Goal: Transaction & Acquisition: Book appointment/travel/reservation

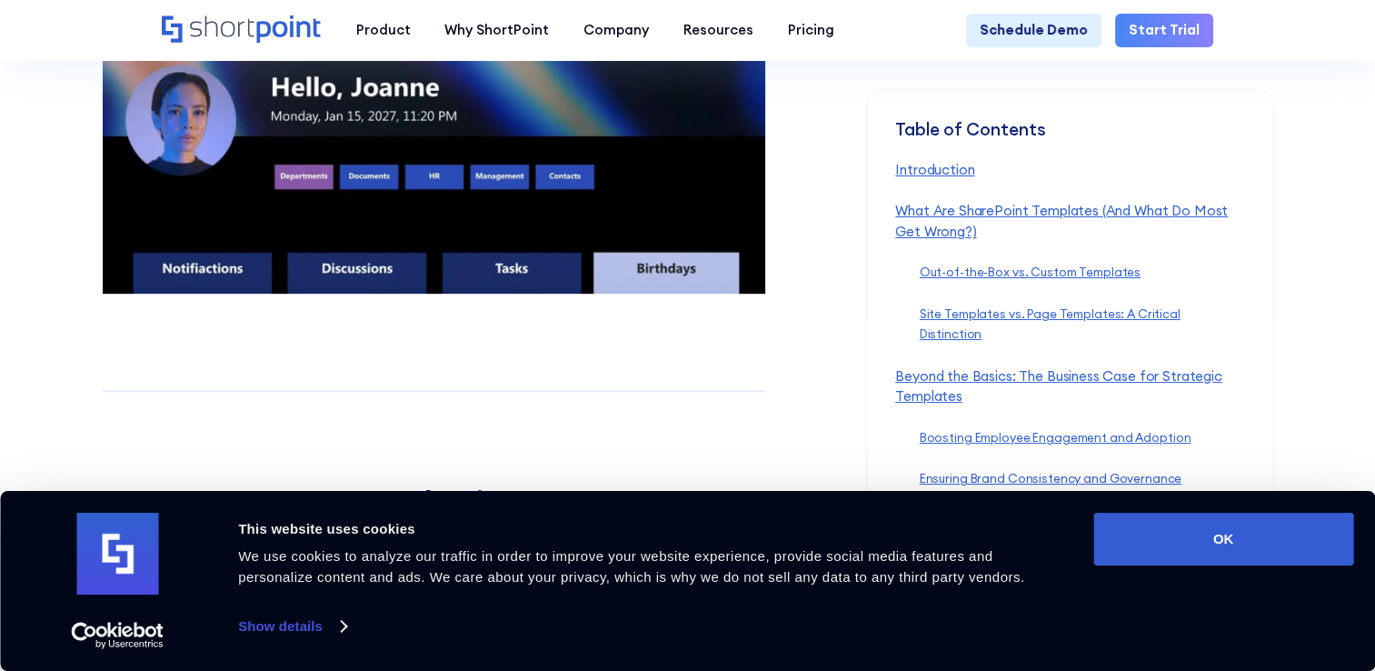
scroll to position [909, 0]
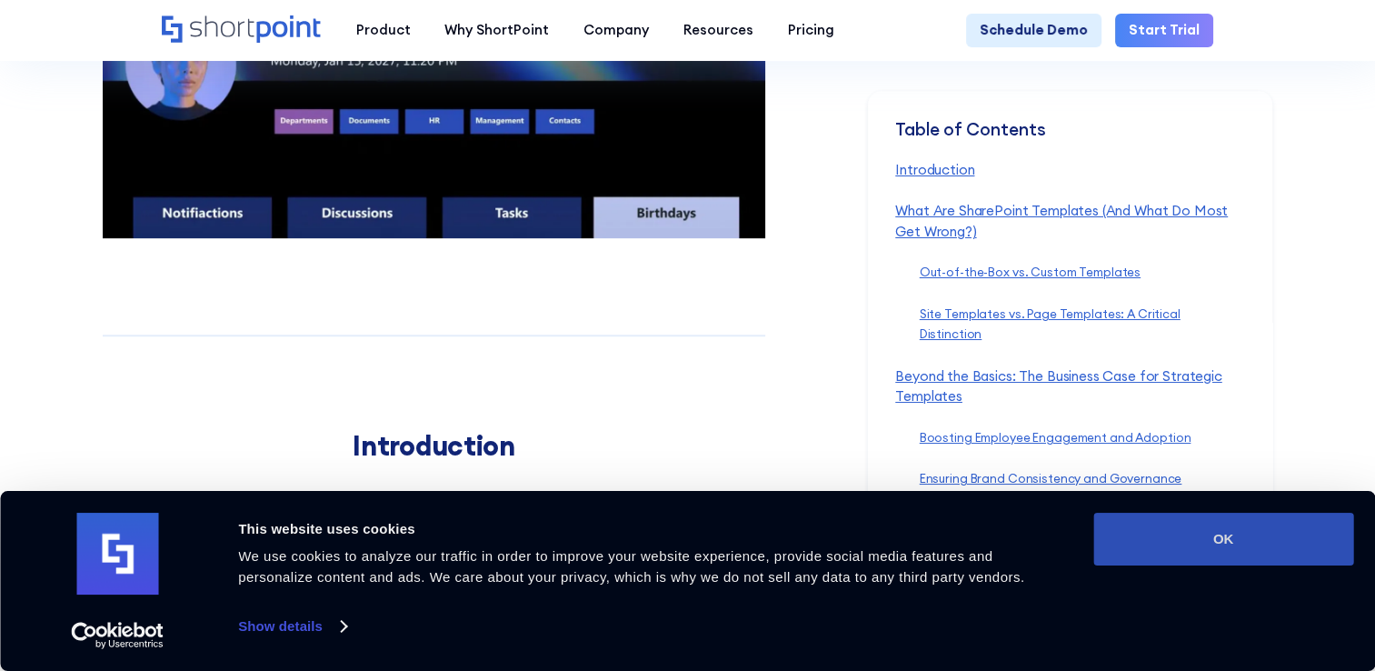
click at [1193, 544] on button "OK" at bounding box center [1224, 539] width 260 height 53
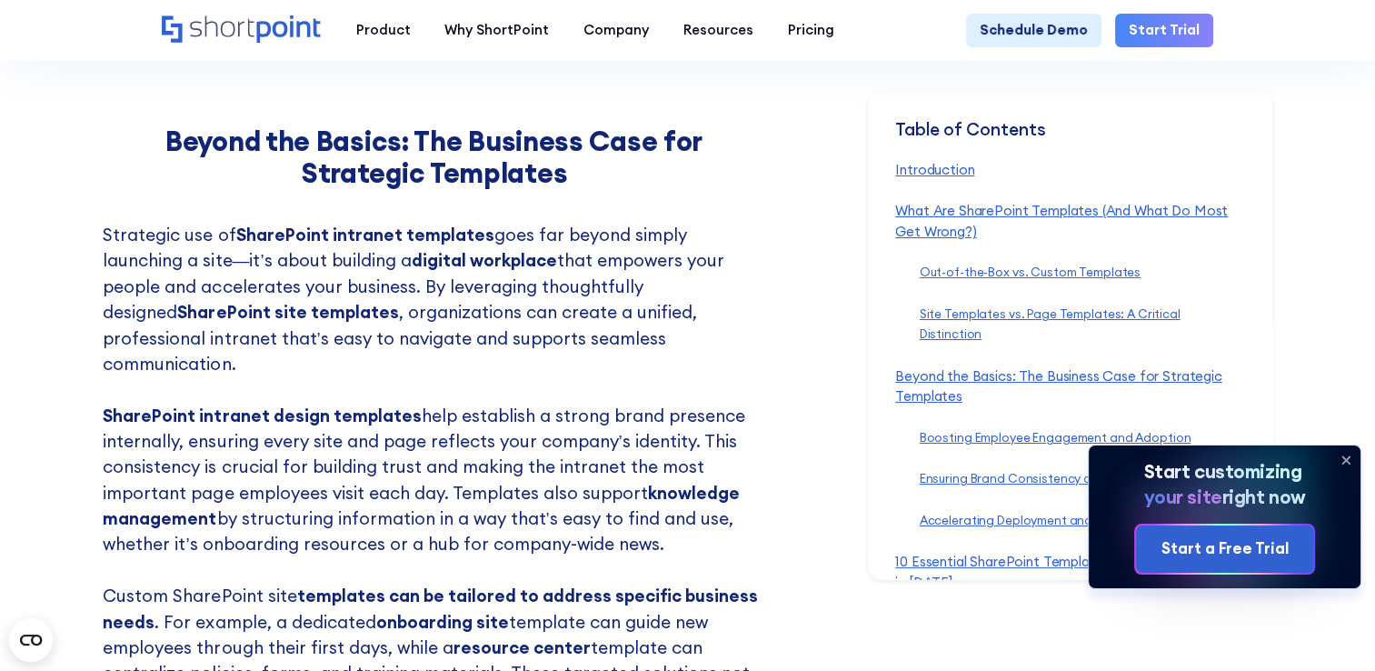
scroll to position [4272, 0]
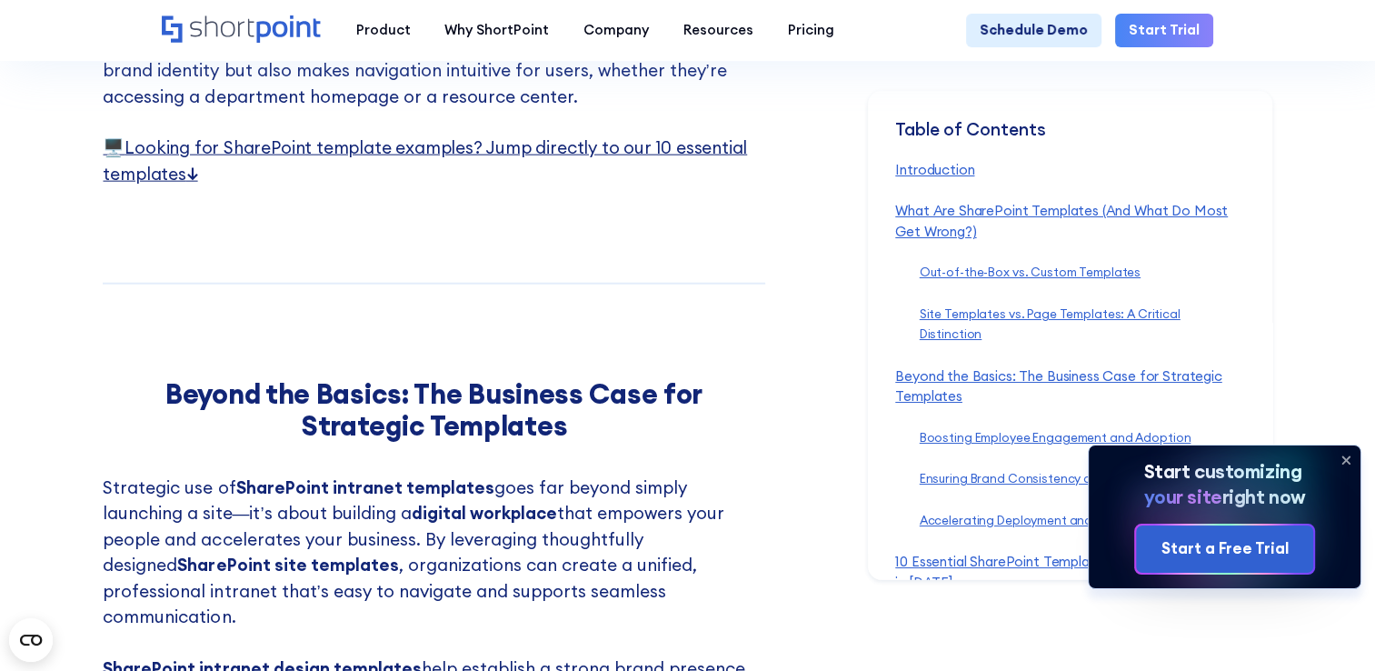
click at [165, 184] on link "🖥️ Looking for SharePoint template examples? Jump directly to our 10 essential …" at bounding box center [425, 159] width 644 height 47
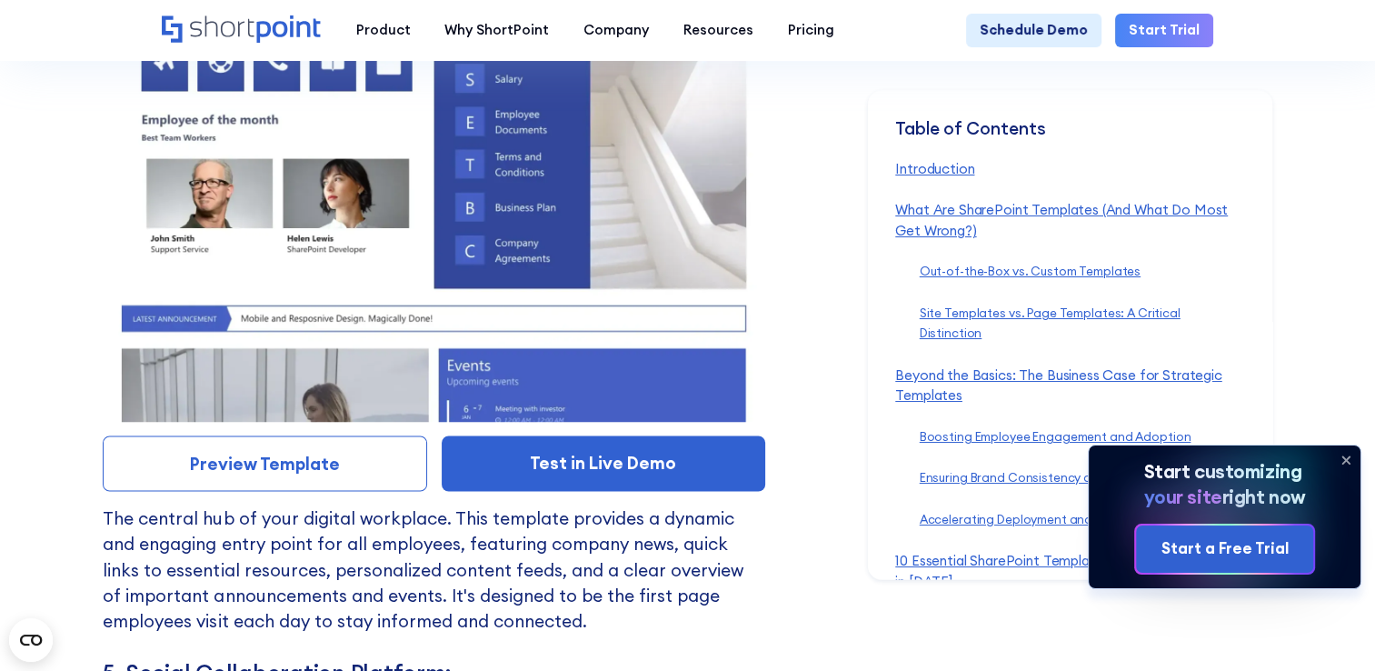
scroll to position [10150, 0]
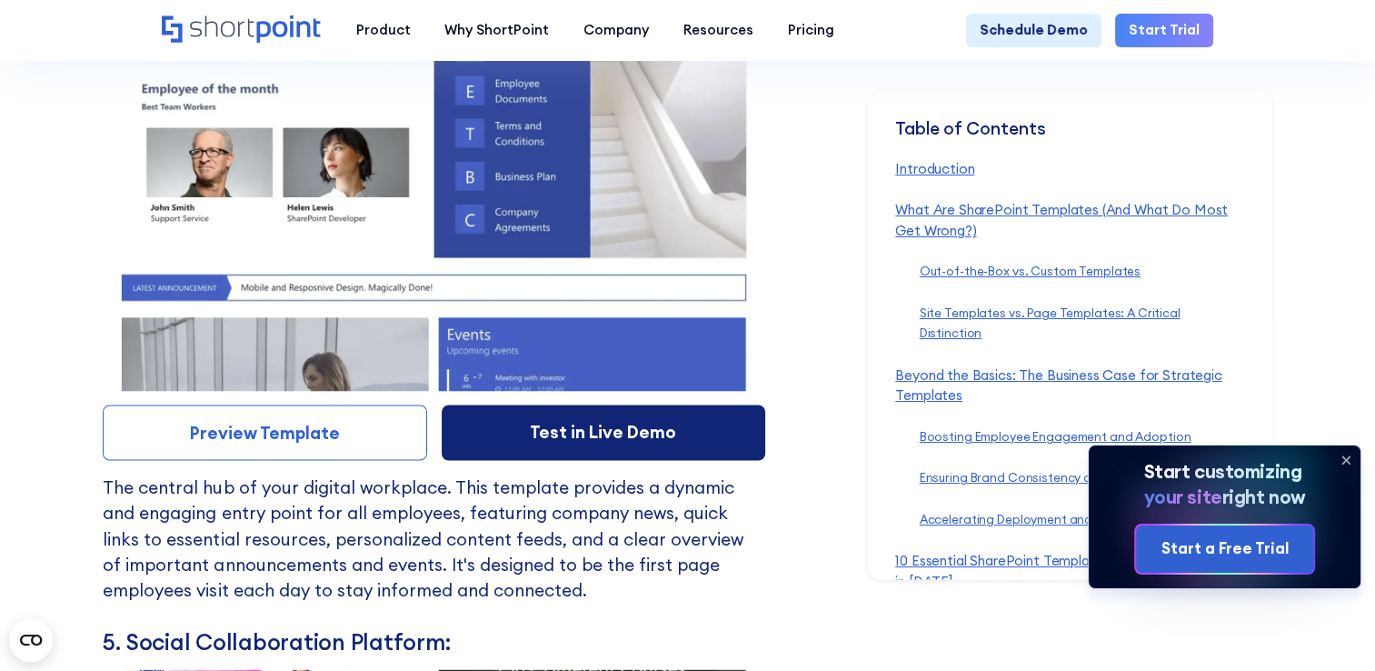
click at [553, 445] on link "Test in Live Demo" at bounding box center [604, 432] width 324 height 55
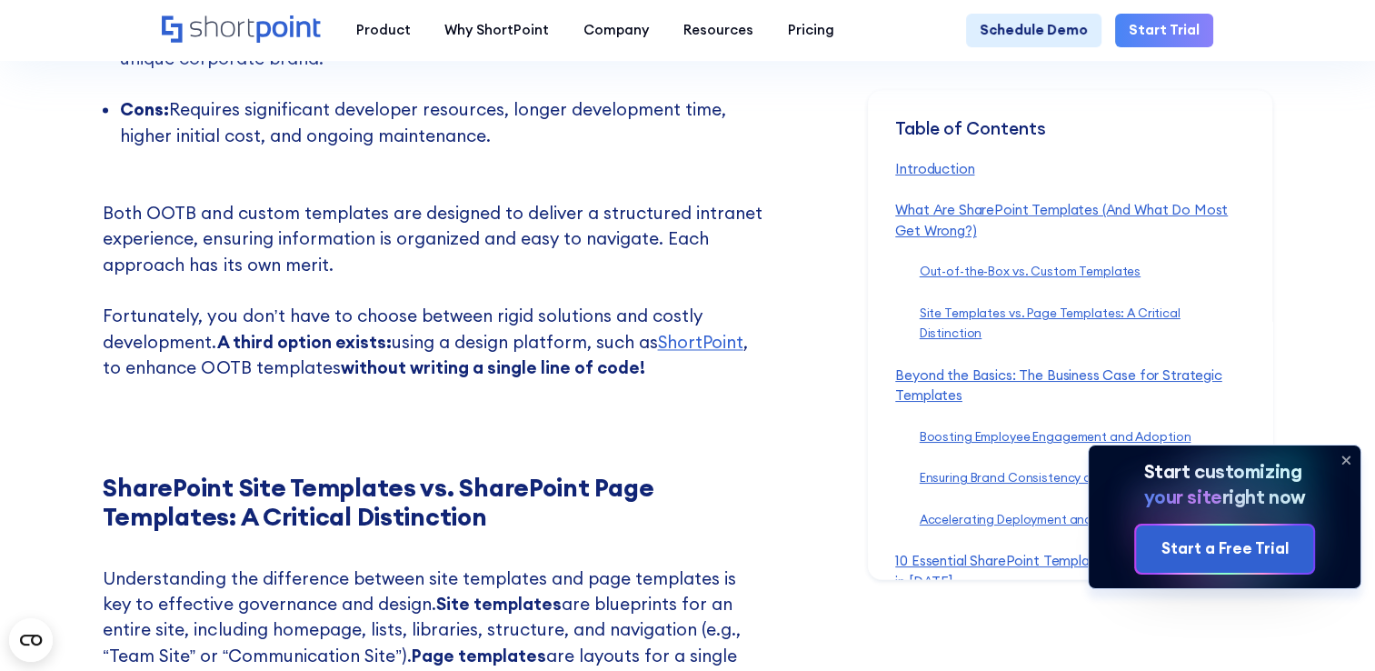
scroll to position [3000, 0]
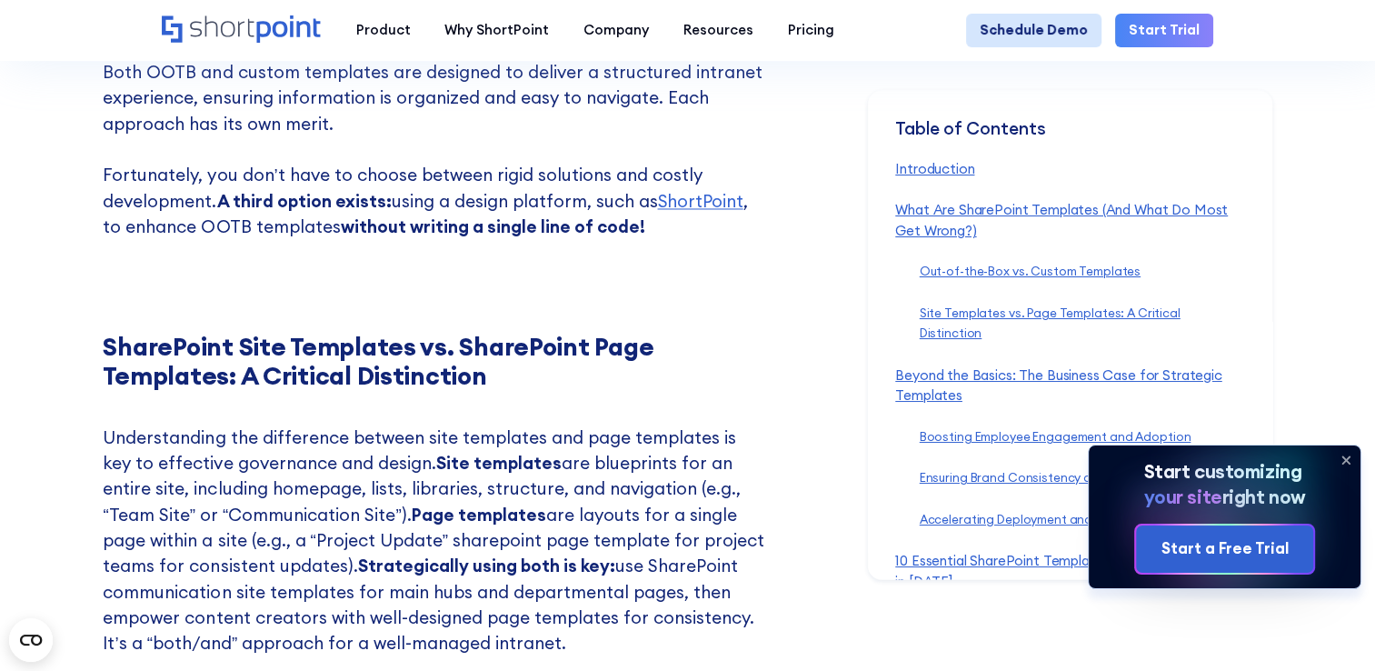
click at [1011, 25] on link "Schedule Demo" at bounding box center [1033, 31] width 135 height 35
